Goal: Information Seeking & Learning: Learn about a topic

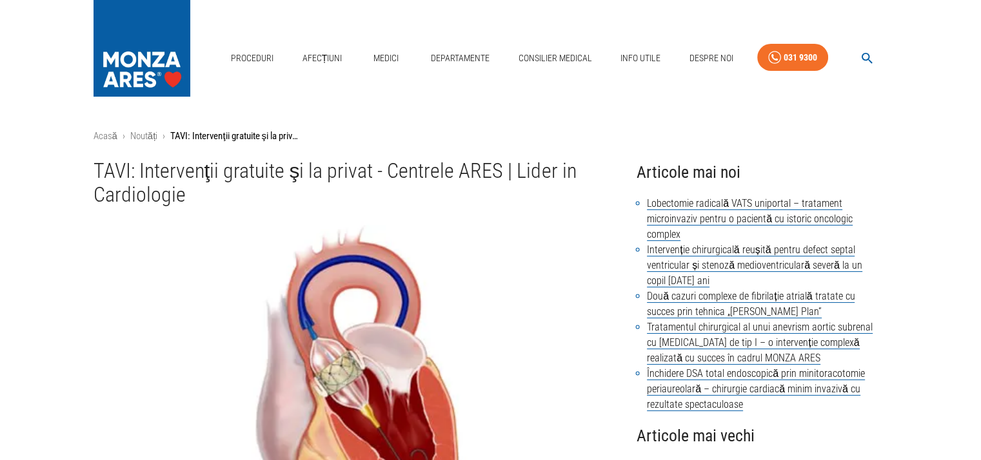
click at [289, 173] on h1 "TAVI: Intervenţii gratuite şi la privat - Centrele ARES | Lider in Cardiologie" at bounding box center [355, 183] width 523 height 48
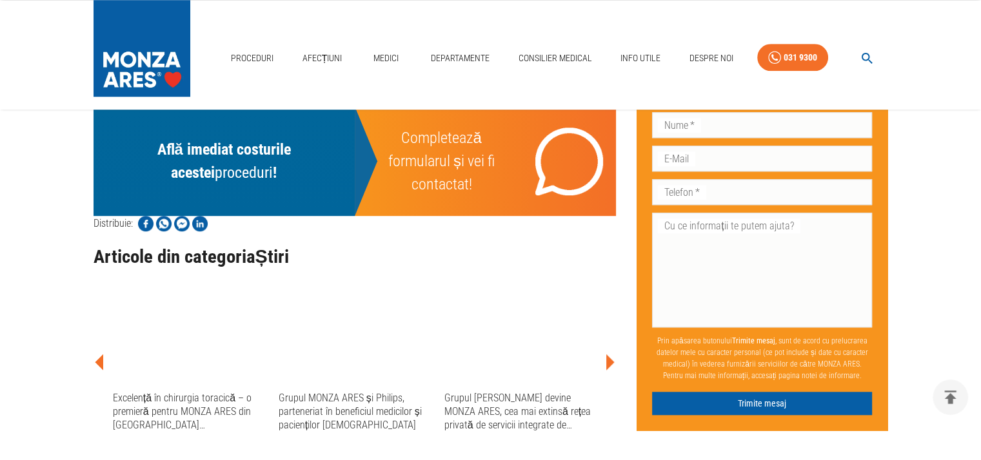
scroll to position [1170, 0]
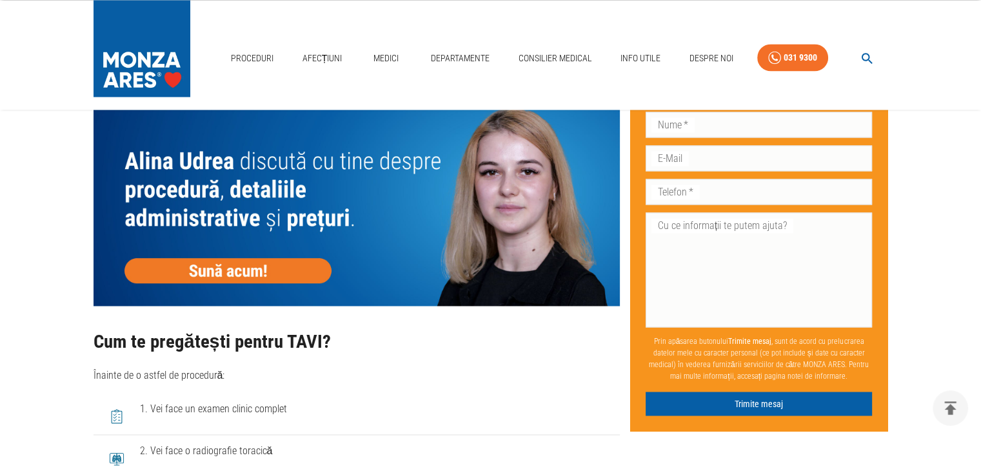
scroll to position [2141, 0]
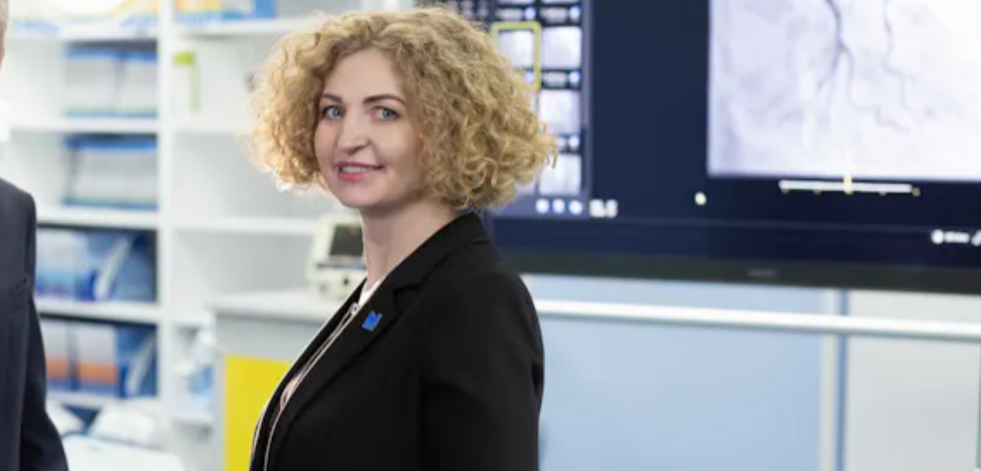
scroll to position [52, 0]
